Goal: Find specific page/section: Find specific page/section

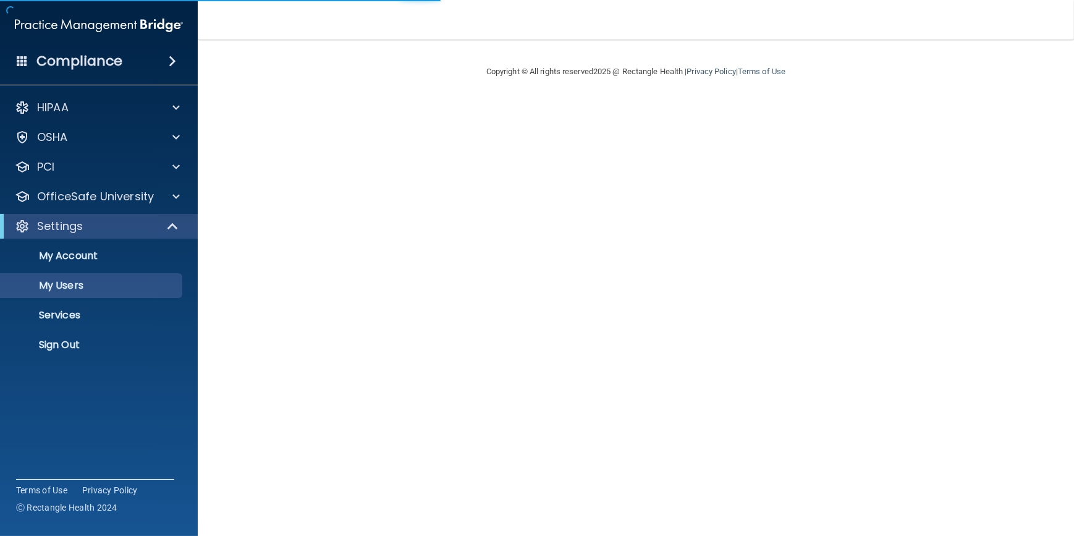
select select "20"
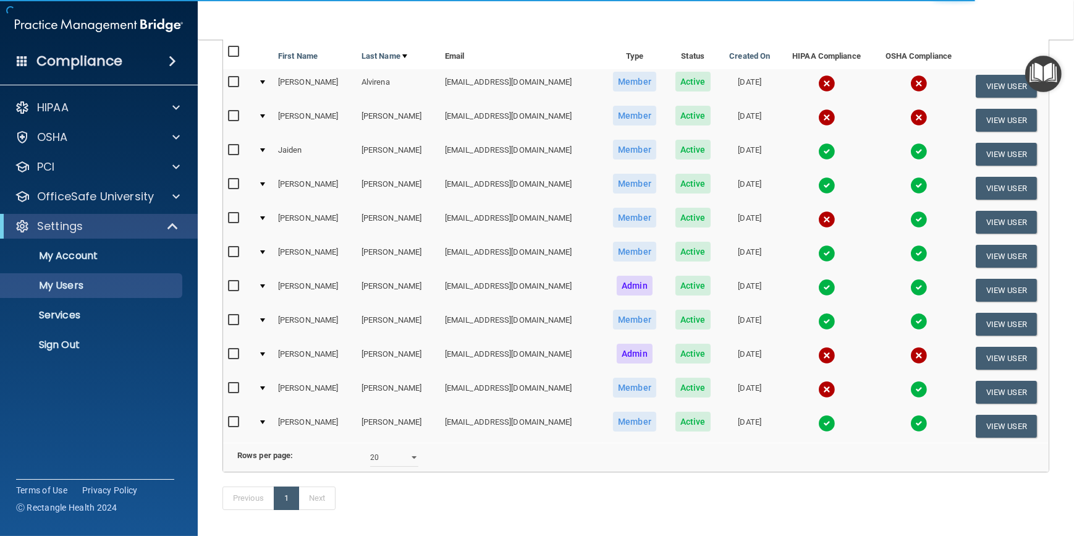
scroll to position [168, 0]
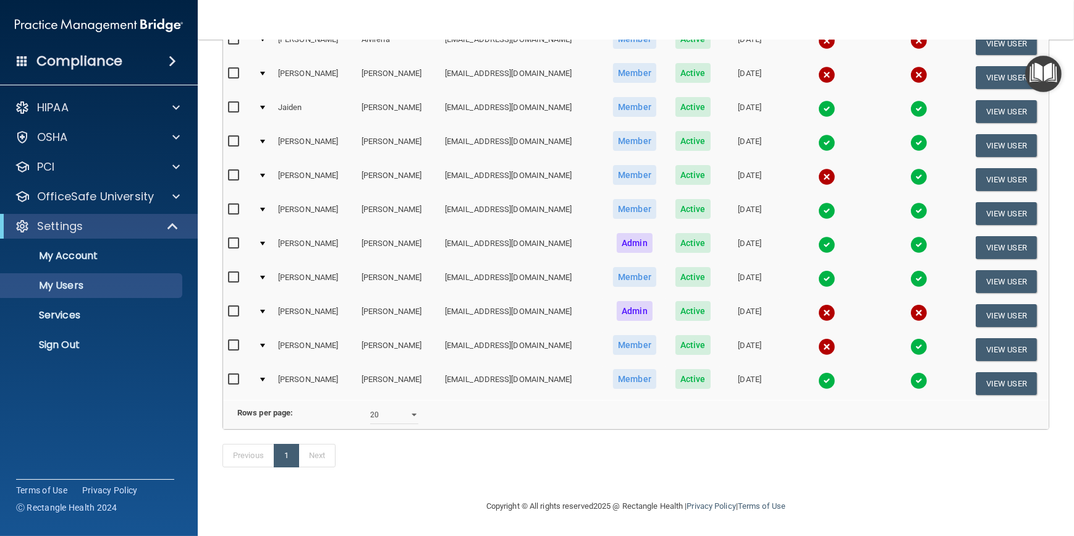
click at [818, 338] on img at bounding box center [826, 346] width 17 height 17
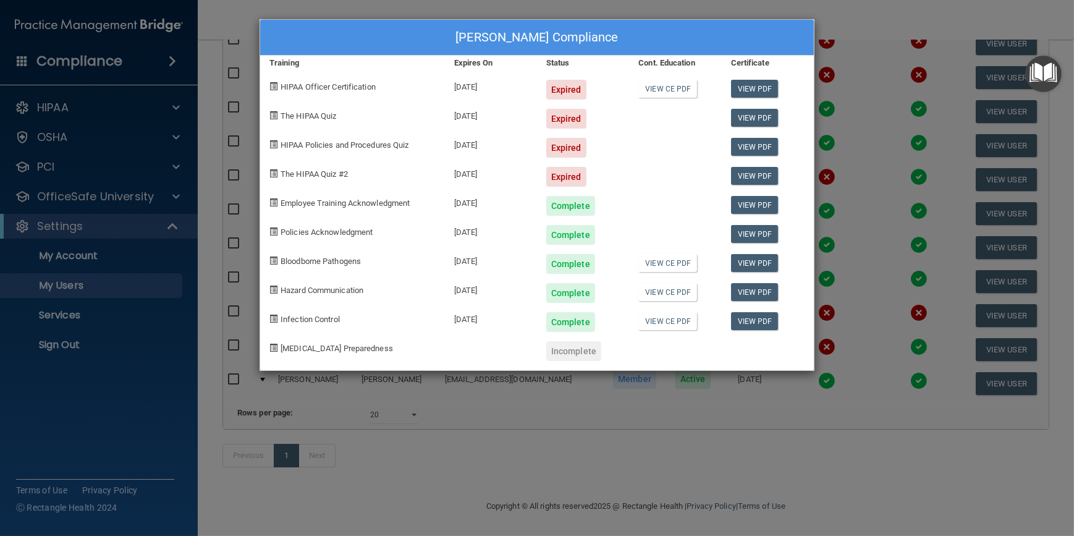
click at [715, 445] on div "Katarina Schwanbeck's Compliance Training Expires On Status Cont. Education Cer…" at bounding box center [537, 268] width 1074 height 536
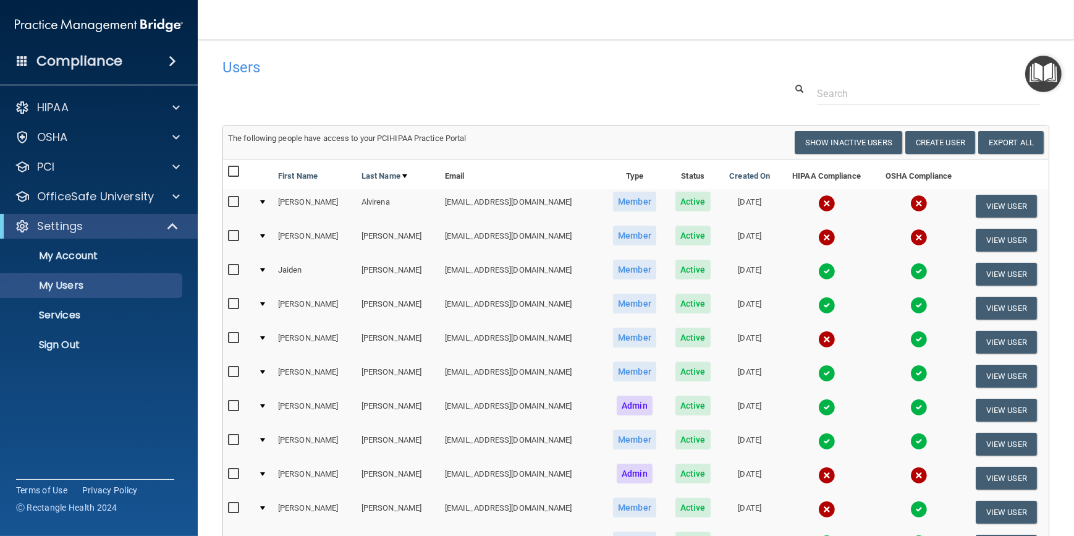
scroll to position [0, 0]
drag, startPoint x: 454, startPoint y: 81, endPoint x: 428, endPoint y: 80, distance: 26.6
click at [426, 79] on div "Users" at bounding box center [459, 67] width 493 height 30
drag, startPoint x: 416, startPoint y: 74, endPoint x: 431, endPoint y: 68, distance: 15.5
drag, startPoint x: 431, startPoint y: 68, endPoint x: 407, endPoint y: 67, distance: 24.1
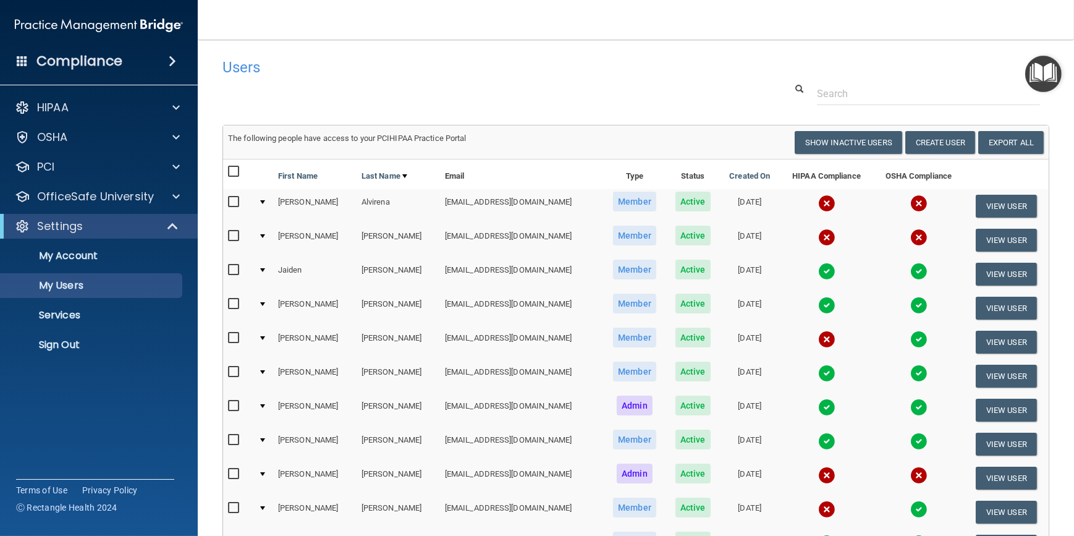
click at [407, 67] on h4 "Users" at bounding box center [459, 67] width 474 height 16
drag, startPoint x: 405, startPoint y: 68, endPoint x: 356, endPoint y: 78, distance: 50.5
click at [356, 78] on div "Users" at bounding box center [459, 67] width 493 height 30
drag, startPoint x: 415, startPoint y: 74, endPoint x: 402, endPoint y: 79, distance: 14.7
click at [402, 78] on div "Users" at bounding box center [459, 67] width 493 height 30
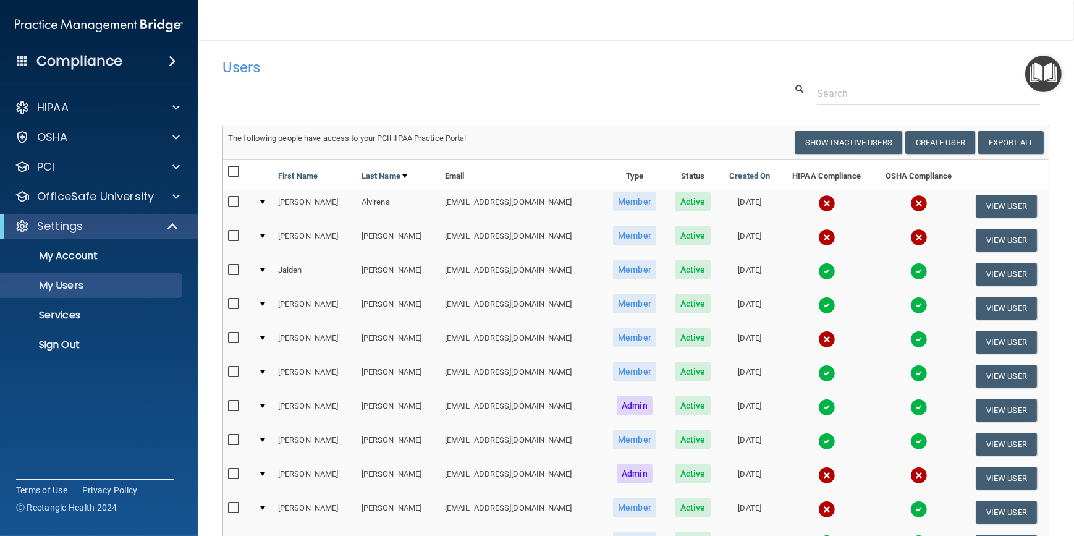
drag, startPoint x: 543, startPoint y: 69, endPoint x: 387, endPoint y: 73, distance: 155.7
click at [390, 70] on h4 "Users" at bounding box center [459, 67] width 474 height 16
drag, startPoint x: 372, startPoint y: 85, endPoint x: 354, endPoint y: 88, distance: 18.2
click at [354, 88] on div at bounding box center [635, 93] width 845 height 23
drag, startPoint x: 520, startPoint y: 79, endPoint x: 463, endPoint y: 79, distance: 56.8
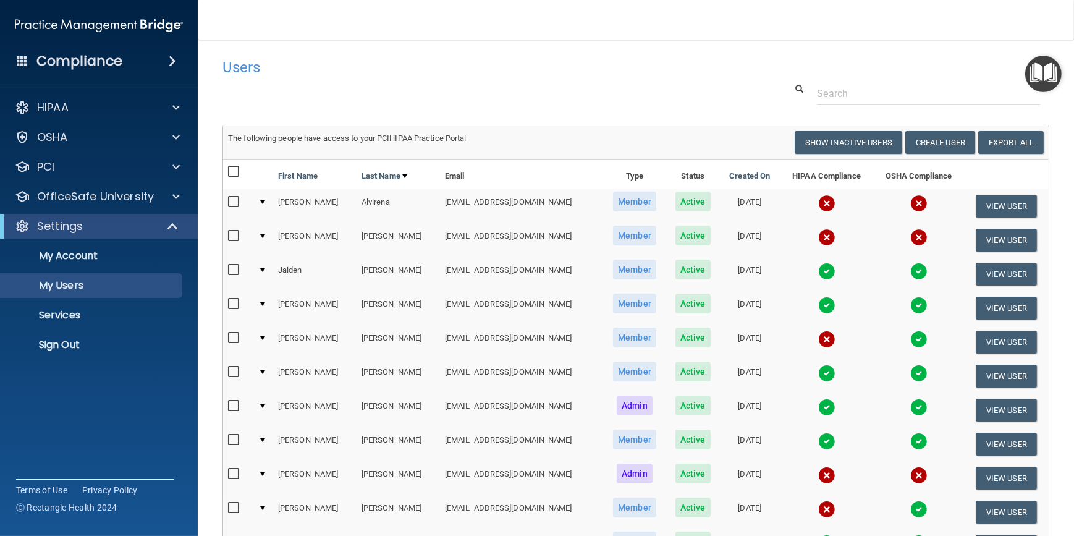
click at [463, 78] on div "Users" at bounding box center [459, 67] width 493 height 30
drag, startPoint x: 289, startPoint y: 72, endPoint x: 240, endPoint y: 82, distance: 49.7
click at [240, 82] on div "Users Success! New user created. × Error! The user couldn't be created. × Succe…" at bounding box center [635, 350] width 827 height 597
drag, startPoint x: 240, startPoint y: 82, endPoint x: 211, endPoint y: 86, distance: 29.5
click at [211, 86] on main "Users Success! New user created. × Error! The user couldn't be created. × Succe…" at bounding box center [636, 288] width 876 height 496
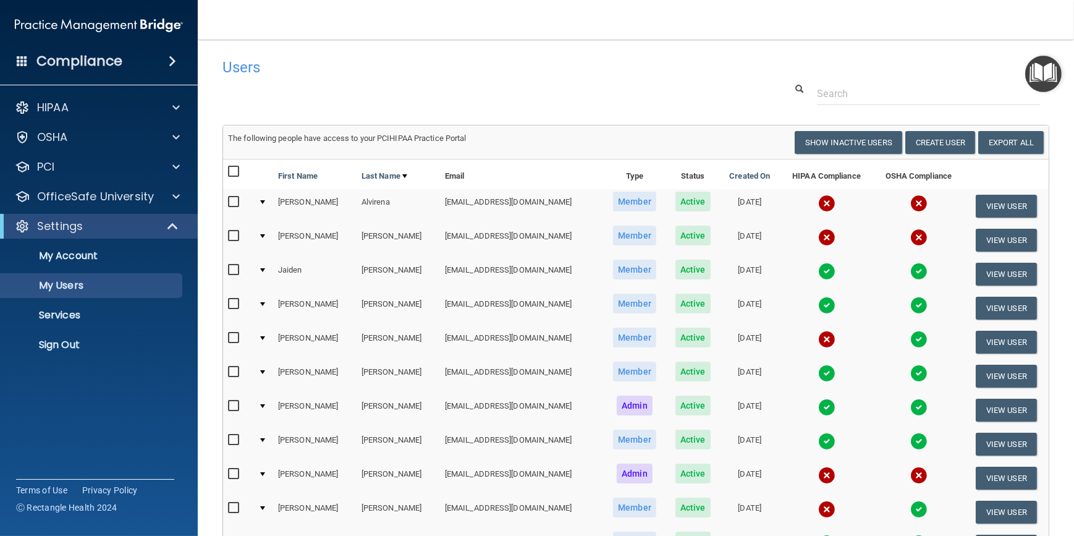
drag, startPoint x: 210, startPoint y: 85, endPoint x: 204, endPoint y: 82, distance: 7.2
click at [204, 82] on main "Users Success! New user created. × Error! The user couldn't be created. × Succe…" at bounding box center [636, 288] width 876 height 496
drag, startPoint x: 198, startPoint y: 83, endPoint x: 521, endPoint y: 99, distance: 324.1
click at [521, 99] on div at bounding box center [635, 93] width 845 height 23
drag, startPoint x: 777, startPoint y: 90, endPoint x: 774, endPoint y: 70, distance: 19.3
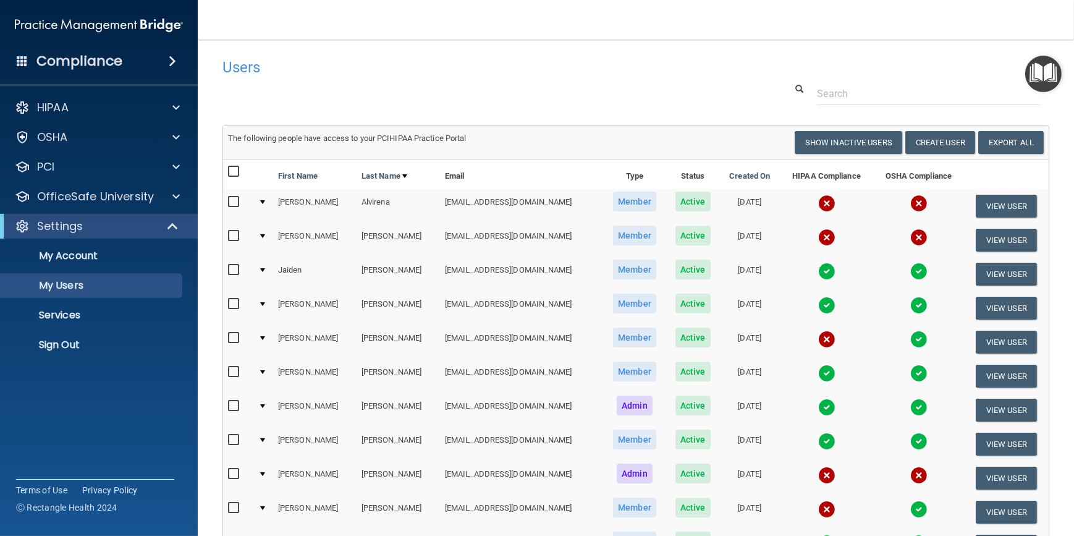
drag, startPoint x: 774, startPoint y: 70, endPoint x: 746, endPoint y: 77, distance: 28.6
click at [746, 77] on div "Users" at bounding box center [635, 67] width 845 height 30
drag, startPoint x: 574, startPoint y: 76, endPoint x: 514, endPoint y: 80, distance: 60.1
click at [514, 80] on div "Users" at bounding box center [459, 67] width 493 height 30
drag, startPoint x: 466, startPoint y: 64, endPoint x: 371, endPoint y: 69, distance: 95.3
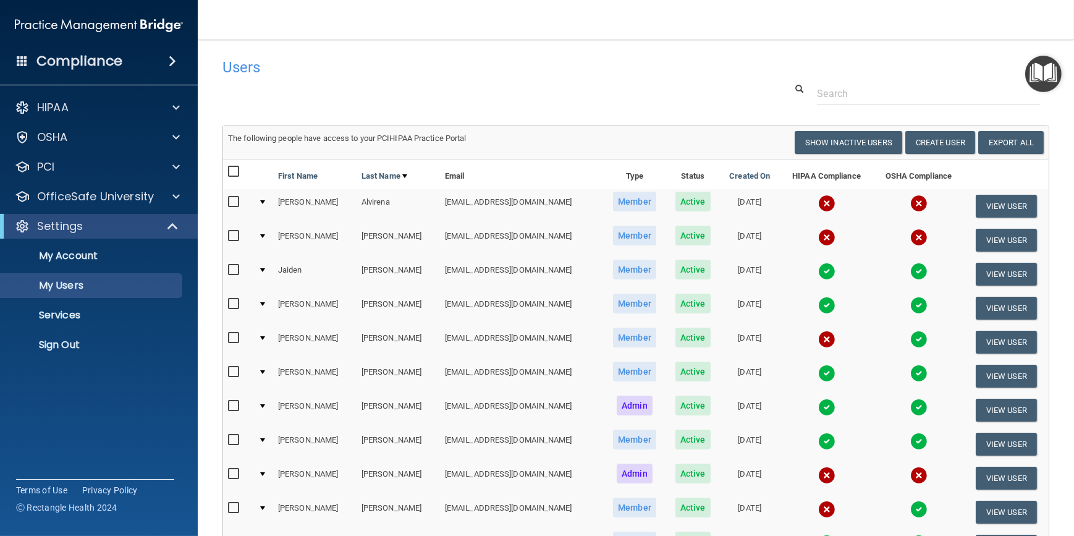
click at [371, 69] on h4 "Users" at bounding box center [459, 67] width 474 height 16
drag, startPoint x: 528, startPoint y: 88, endPoint x: 448, endPoint y: 75, distance: 80.6
click at [448, 75] on div "Users" at bounding box center [459, 67] width 493 height 30
drag, startPoint x: 470, startPoint y: 86, endPoint x: 428, endPoint y: 85, distance: 42.6
click at [428, 85] on div at bounding box center [635, 93] width 845 height 23
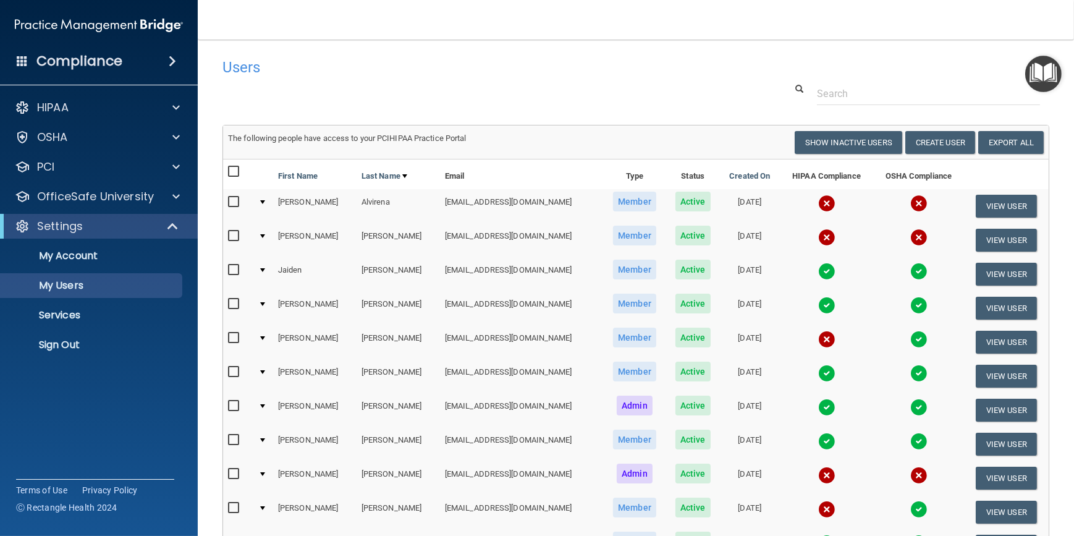
drag, startPoint x: 258, startPoint y: 97, endPoint x: 212, endPoint y: 99, distance: 46.4
click at [212, 99] on main "Users Success! New user created. × Error! The user couldn't be created. × Succe…" at bounding box center [636, 288] width 876 height 496
drag, startPoint x: 208, startPoint y: 49, endPoint x: 199, endPoint y: 47, distance: 9.5
click at [199, 47] on main "Users Success! New user created. × Error! The user couldn't be created. × Succe…" at bounding box center [636, 288] width 876 height 496
drag, startPoint x: 198, startPoint y: 40, endPoint x: 198, endPoint y: 0, distance: 39.5
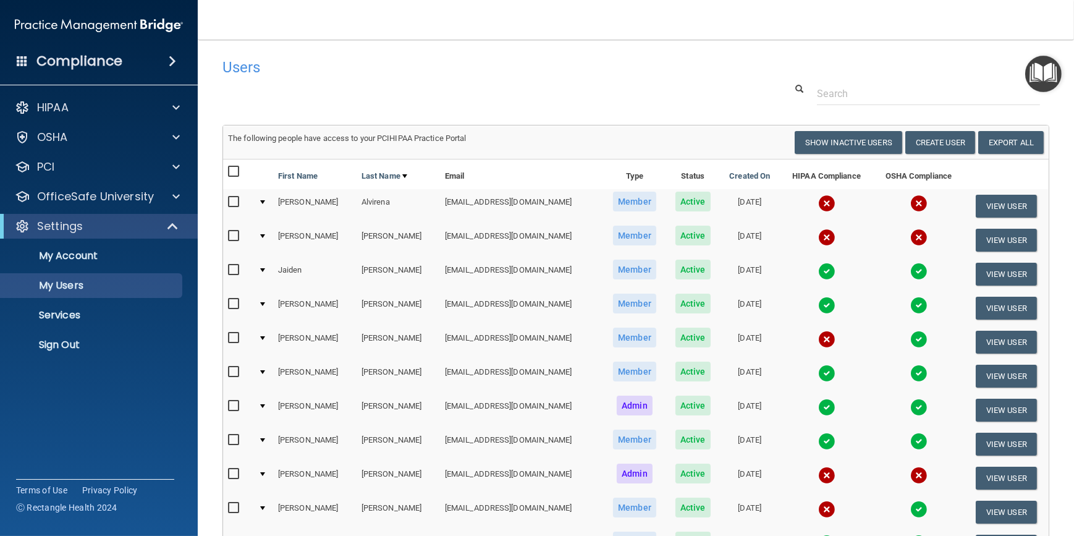
drag, startPoint x: 198, startPoint y: 0, endPoint x: 531, endPoint y: 104, distance: 348.8
click at [532, 104] on div at bounding box center [635, 93] width 845 height 23
drag, startPoint x: 377, startPoint y: 78, endPoint x: 318, endPoint y: 85, distance: 59.0
click at [318, 85] on div at bounding box center [635, 93] width 845 height 23
drag, startPoint x: 285, startPoint y: 121, endPoint x: 221, endPoint y: 104, distance: 67.0
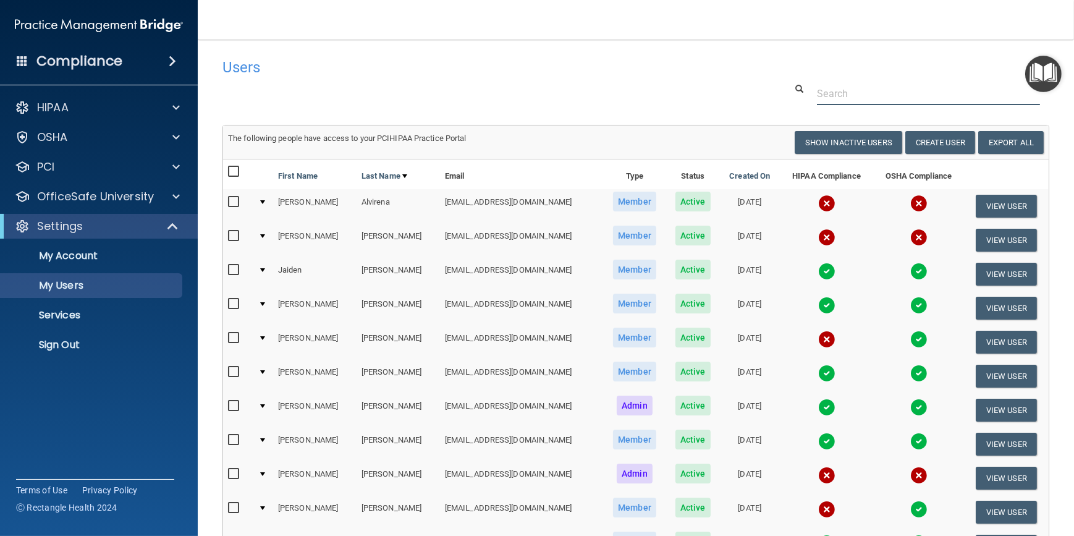
click at [221, 104] on div at bounding box center [635, 93] width 845 height 23
drag, startPoint x: 210, startPoint y: 112, endPoint x: 200, endPoint y: 99, distance: 16.8
click at [202, 100] on main "Users Success! New user created. × Error! The user couldn't be created. × Succe…" at bounding box center [636, 288] width 876 height 496
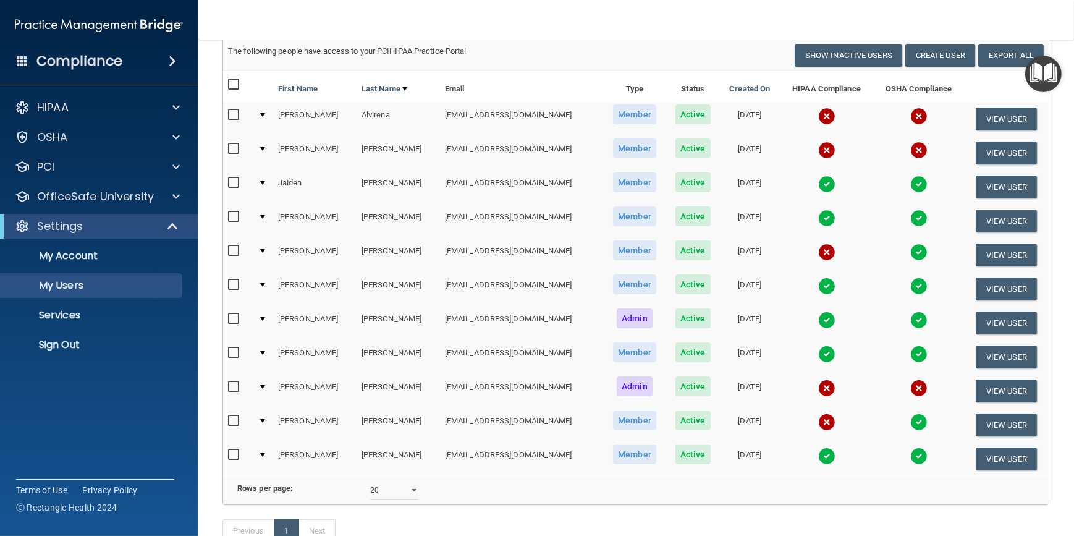
scroll to position [112, 0]
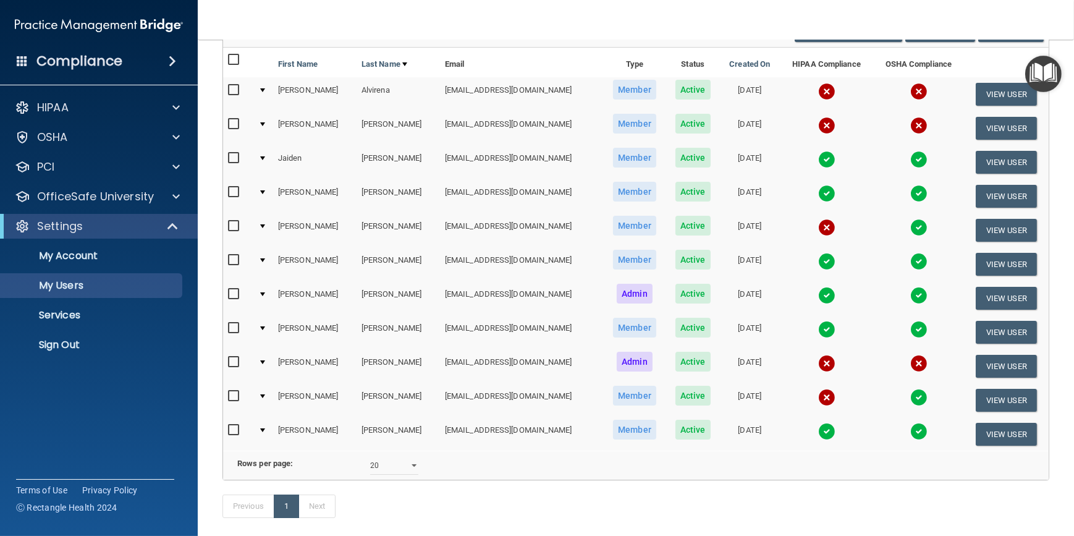
drag, startPoint x: 532, startPoint y: 513, endPoint x: 476, endPoint y: 499, distance: 57.4
click at [476, 499] on div "Previous 1 Next" at bounding box center [635, 508] width 845 height 57
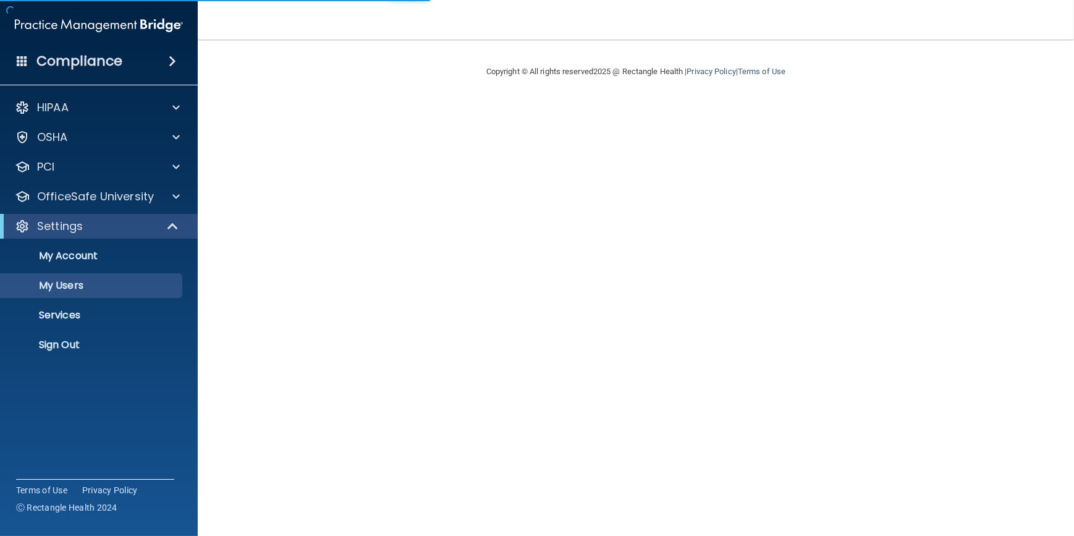
select select "20"
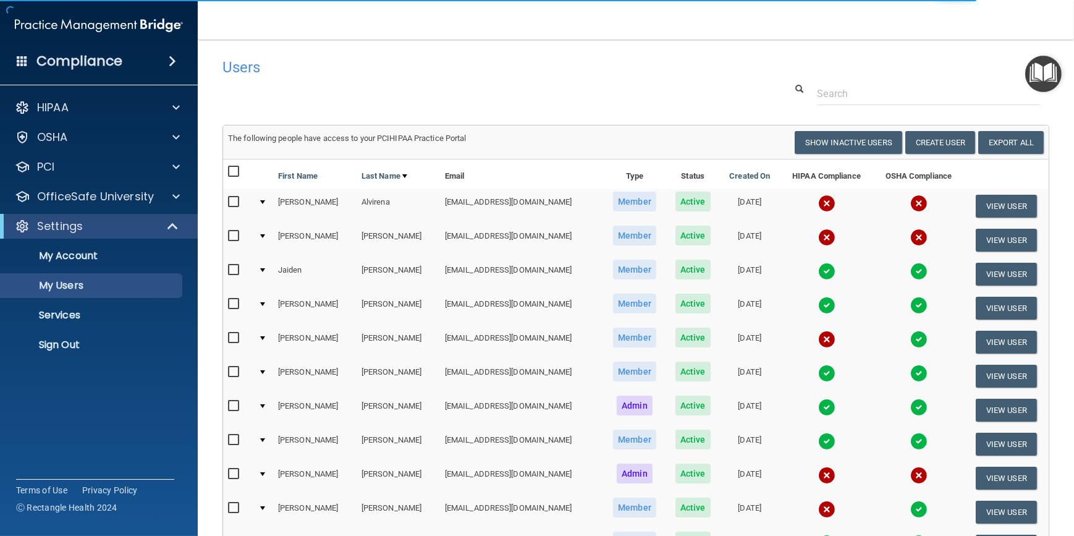
drag, startPoint x: 402, startPoint y: 74, endPoint x: 389, endPoint y: 69, distance: 13.1
click at [389, 69] on h4 "Users" at bounding box center [459, 67] width 474 height 16
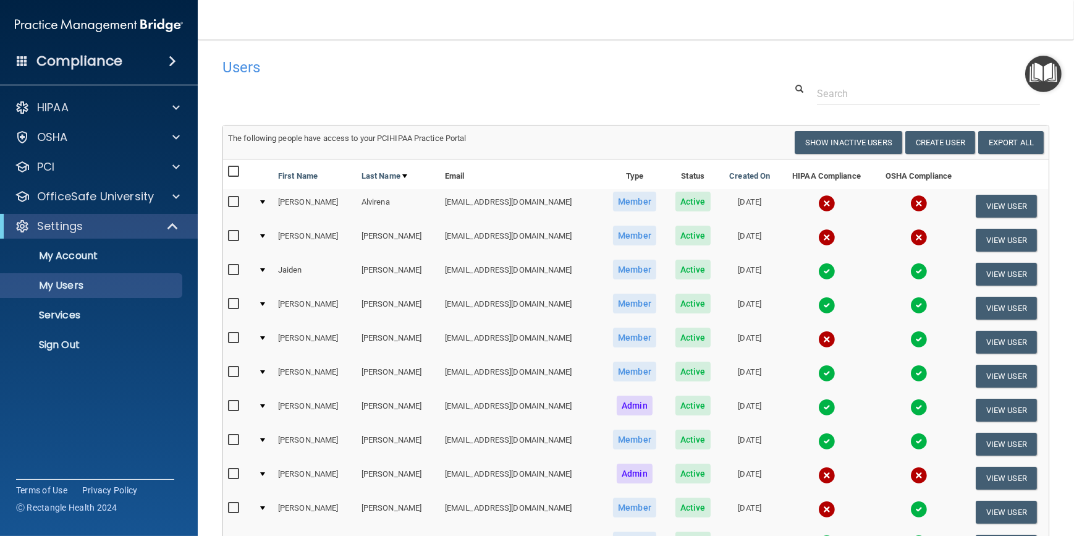
drag, startPoint x: 494, startPoint y: 80, endPoint x: 412, endPoint y: 84, distance: 81.6
click at [412, 84] on div at bounding box center [635, 93] width 845 height 23
drag, startPoint x: 413, startPoint y: 86, endPoint x: 394, endPoint y: 95, distance: 20.7
click at [343, 93] on div at bounding box center [635, 93] width 845 height 23
drag, startPoint x: 469, startPoint y: 99, endPoint x: 381, endPoint y: 77, distance: 91.1
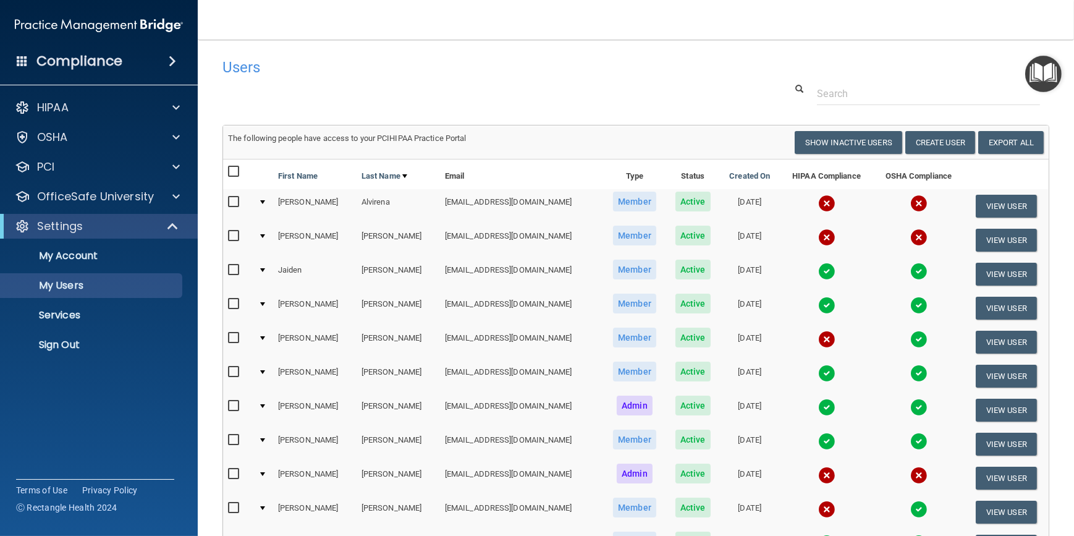
click at [381, 77] on div "Users" at bounding box center [459, 67] width 493 height 30
drag, startPoint x: 377, startPoint y: 83, endPoint x: 360, endPoint y: 91, distance: 19.4
click at [360, 91] on div at bounding box center [635, 93] width 845 height 23
